Goal: Information Seeking & Learning: Learn about a topic

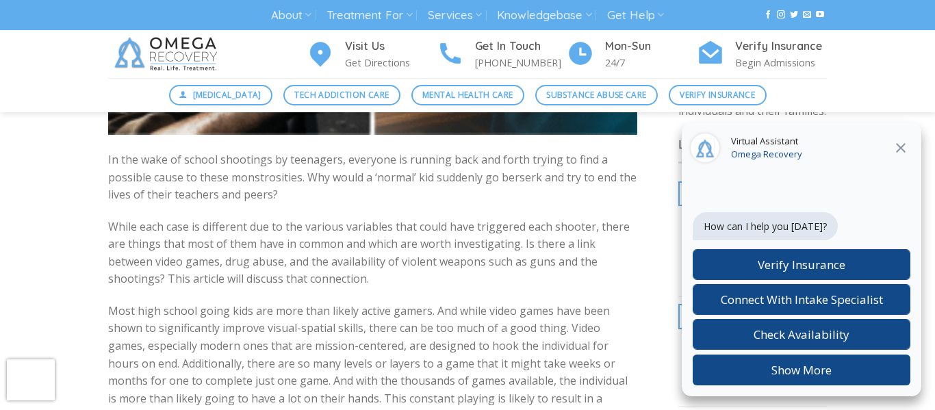
scroll to position [409, 0]
click at [897, 146] on icon "Close" at bounding box center [900, 148] width 16 height 16
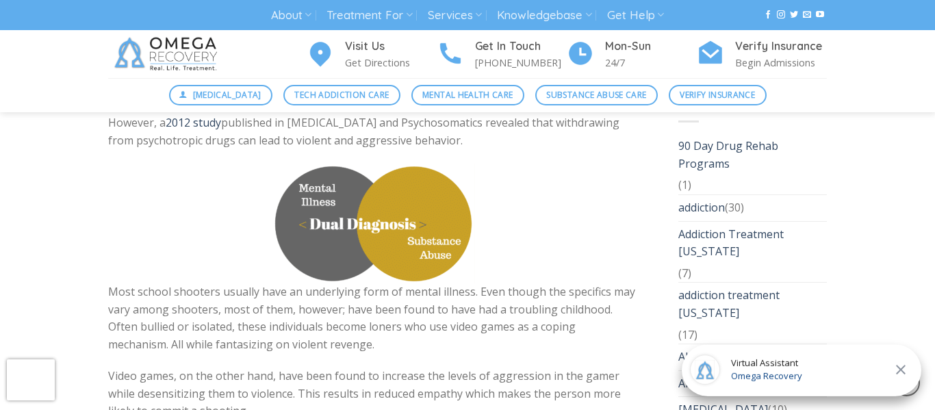
scroll to position [2196, 0]
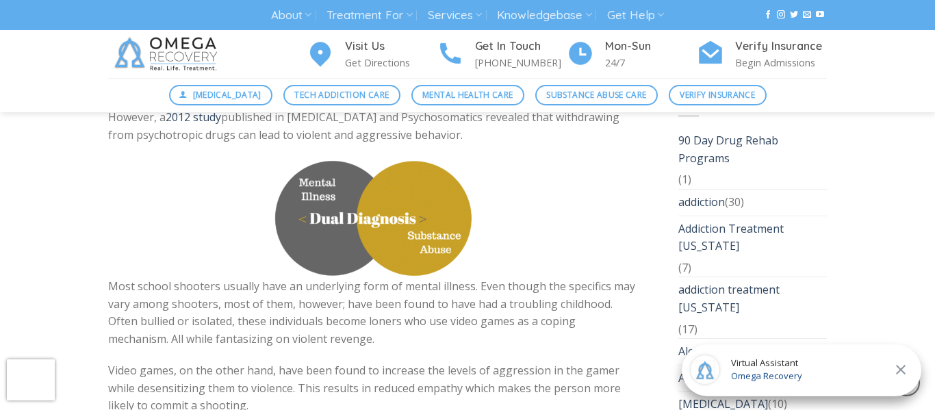
click at [504, 362] on p "Video games, on the other hand, have been found to increase the levels of aggre…" at bounding box center [372, 388] width 529 height 53
copy p "aggression"
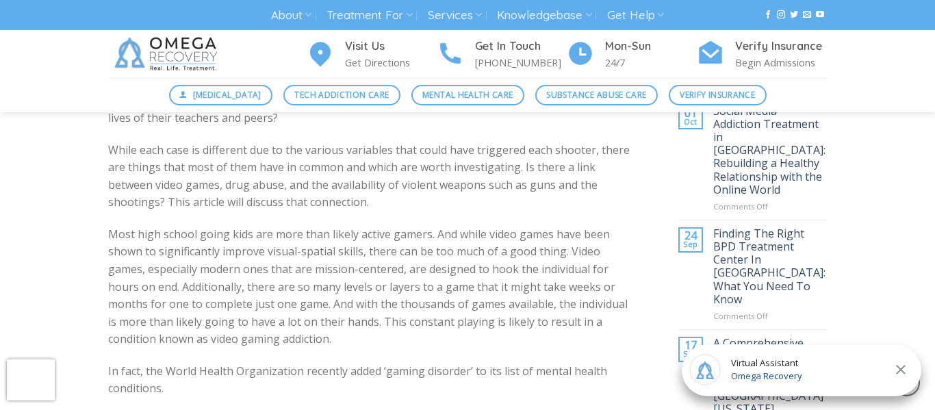
scroll to position [511, 0]
